Goal: Task Accomplishment & Management: Manage account settings

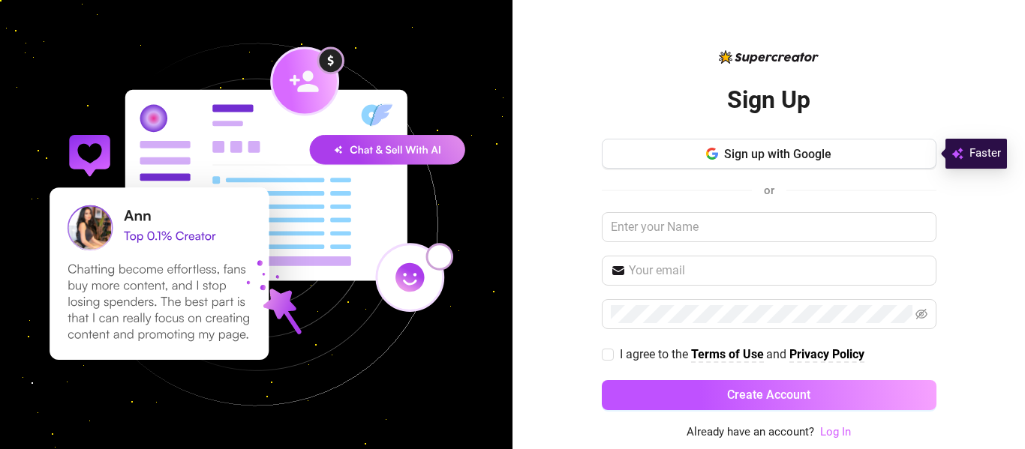
click at [837, 429] on link "Log In" at bounding box center [835, 432] width 31 height 14
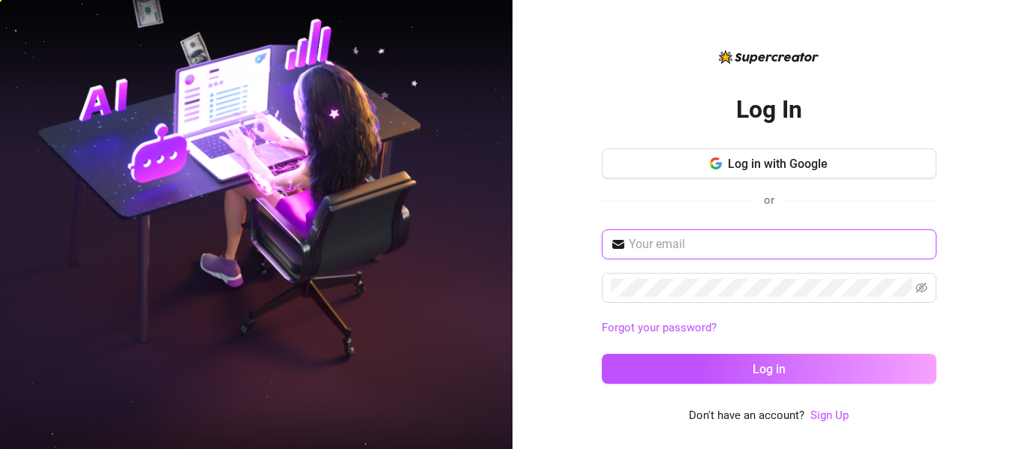
click at [692, 252] on input "text" at bounding box center [778, 245] width 299 height 18
paste input "[EMAIL_ADDRESS][DOMAIN_NAME]:Mirasolis2"
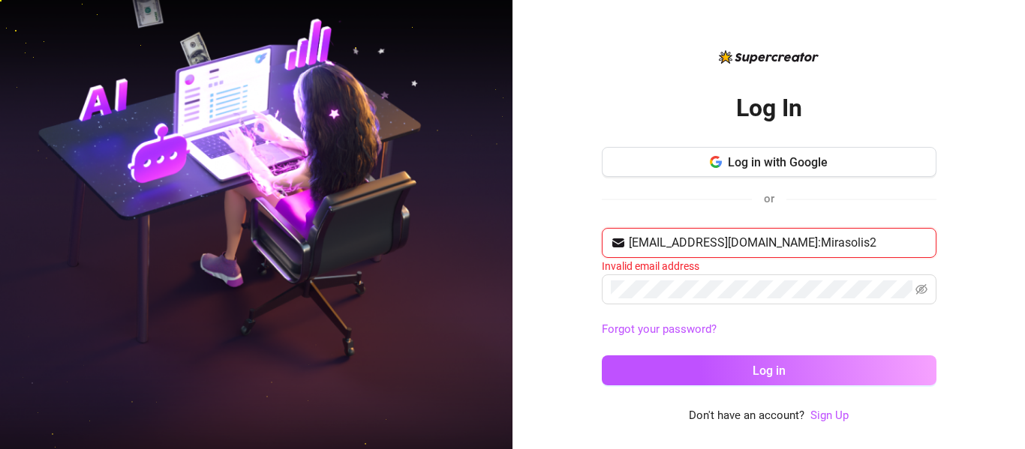
drag, startPoint x: 761, startPoint y: 242, endPoint x: 945, endPoint y: 252, distance: 184.1
click at [945, 252] on div "Log In Log in with Google or [EMAIL_ADDRESS][DOMAIN_NAME]:Mirasolis2 Invalid em…" at bounding box center [768, 224] width 512 height 449
type input "[EMAIL_ADDRESS][DOMAIN_NAME]"
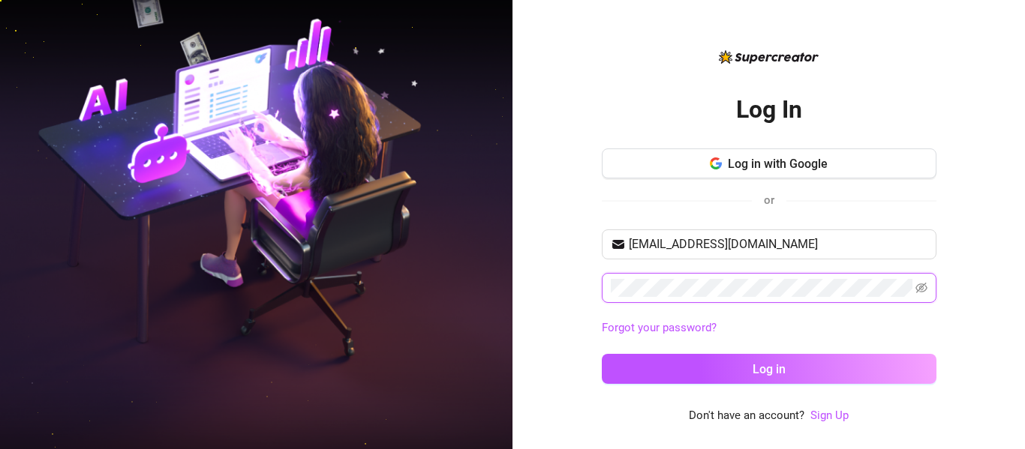
click at [602, 354] on button "Log in" at bounding box center [769, 369] width 335 height 30
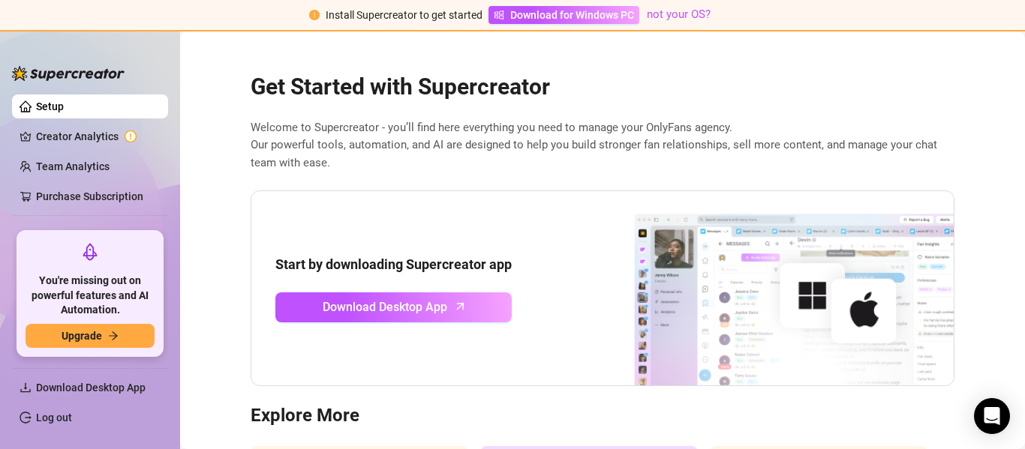
click at [180, 217] on main "Get Started with Supercreator Welcome to Supercreator - you’ll find here everyt…" at bounding box center [602, 341] width 845 height 619
click at [232, 228] on main "Get Started with Supercreator Welcome to Supercreator - you’ll find here everyt…" at bounding box center [602, 341] width 845 height 619
click at [86, 136] on link "Creator Analytics" at bounding box center [96, 137] width 120 height 24
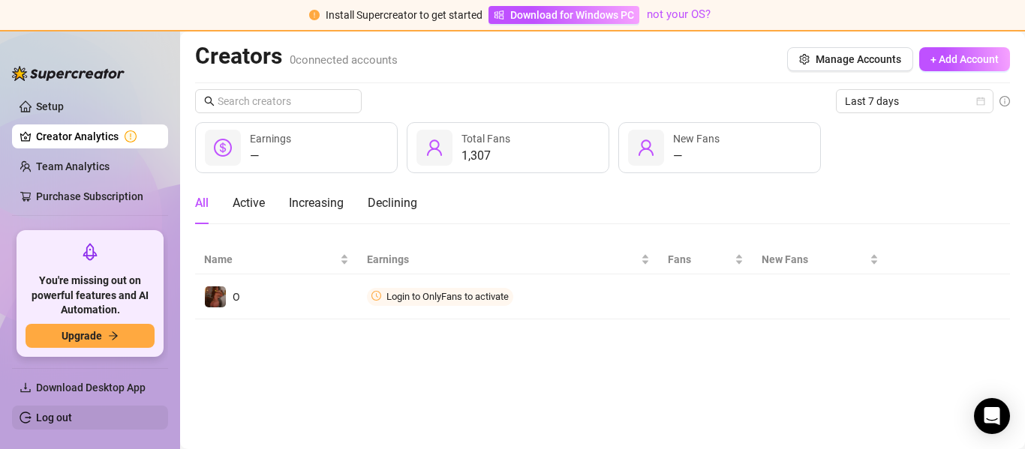
click at [61, 417] on link "Log out" at bounding box center [54, 418] width 36 height 12
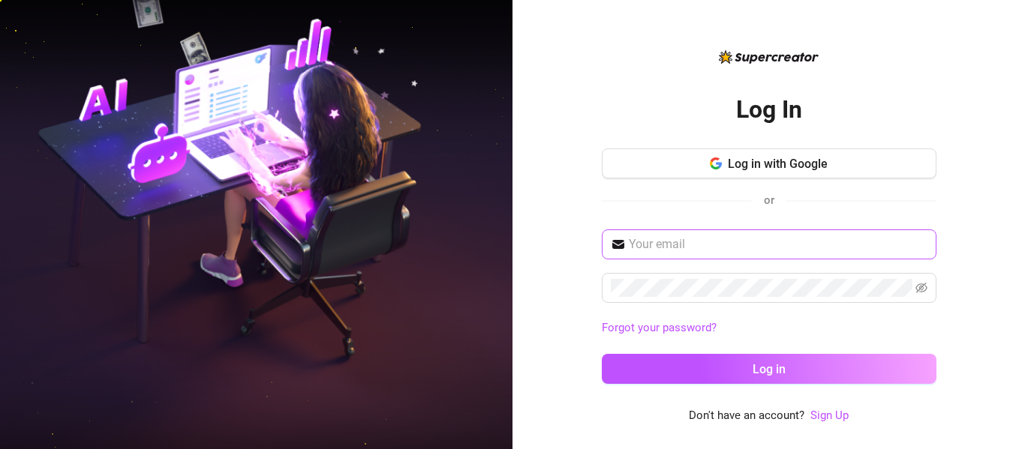
click at [865, 232] on span at bounding box center [769, 245] width 335 height 30
paste input "[EMAIL_ADDRESS][DOMAIN_NAME]:Chinoteamo1"
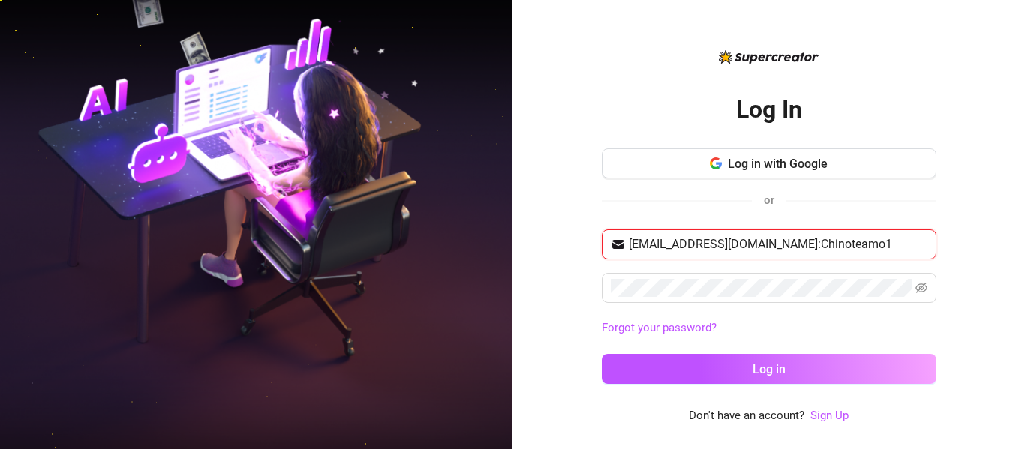
click at [853, 245] on input "[EMAIL_ADDRESS][DOMAIN_NAME]:Chinoteamo1" at bounding box center [778, 245] width 299 height 18
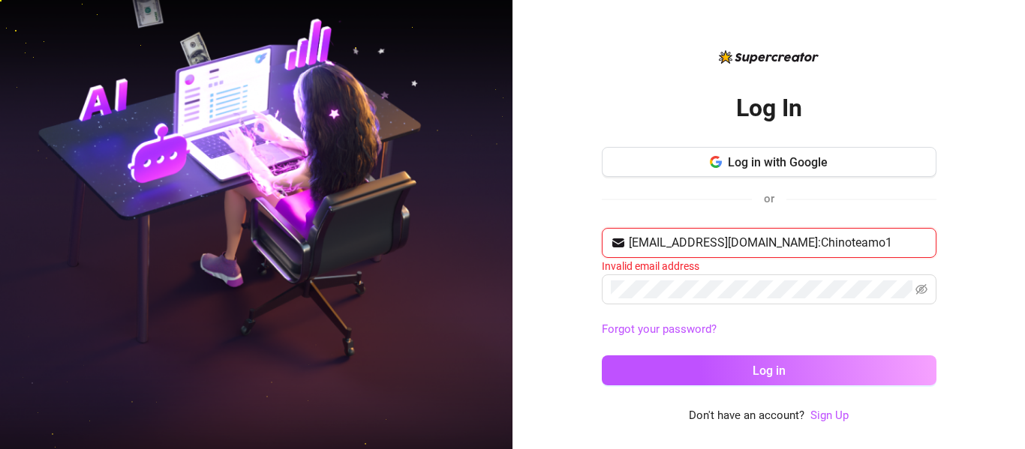
drag, startPoint x: 770, startPoint y: 242, endPoint x: 933, endPoint y: 268, distance: 164.7
click at [933, 268] on div "[EMAIL_ADDRESS][DOMAIN_NAME]:Chinoteamo1 Invalid email address" at bounding box center [769, 251] width 335 height 47
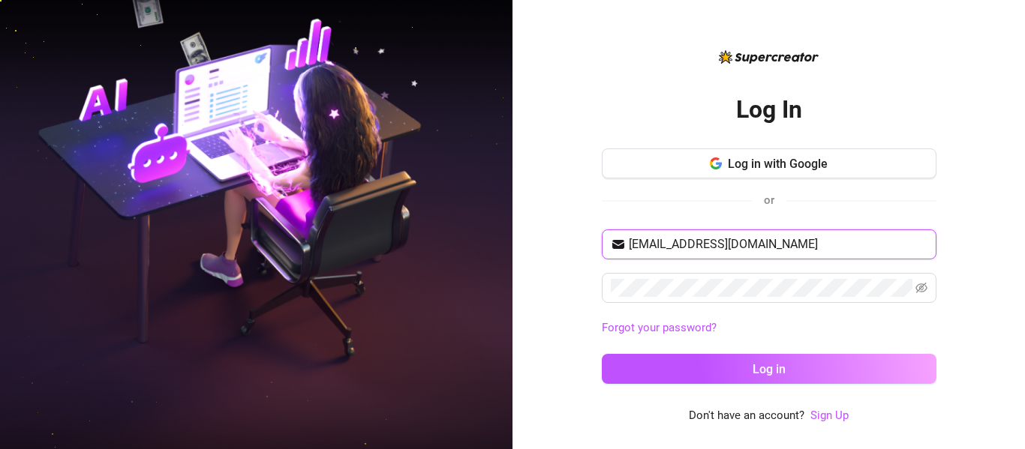
type input "[EMAIL_ADDRESS][DOMAIN_NAME]"
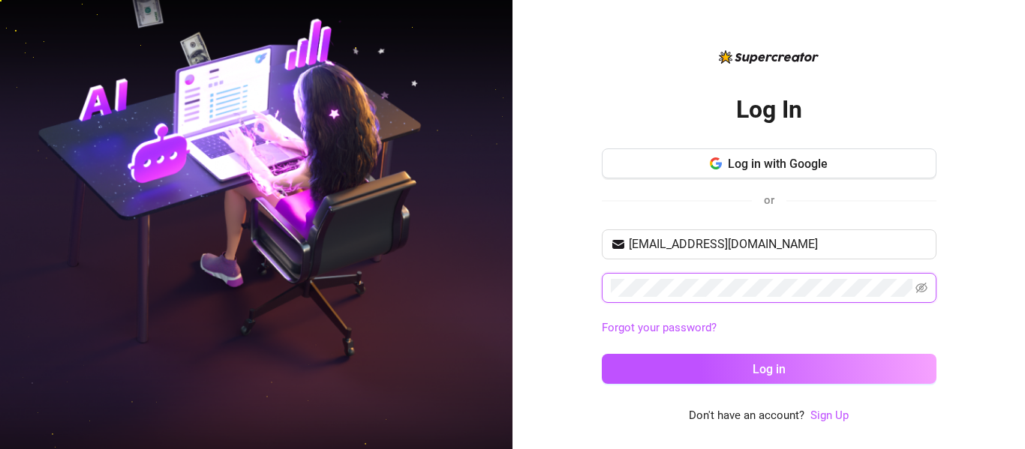
click at [602, 354] on button "Log in" at bounding box center [769, 369] width 335 height 30
